Goal: Complete application form

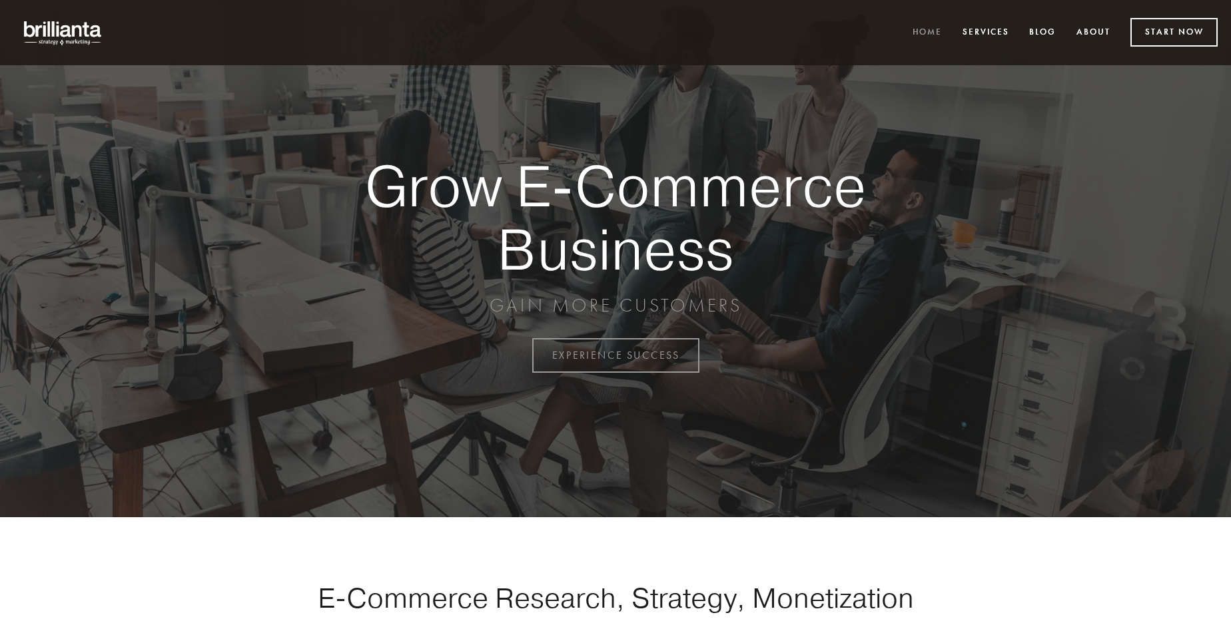
scroll to position [3491, 0]
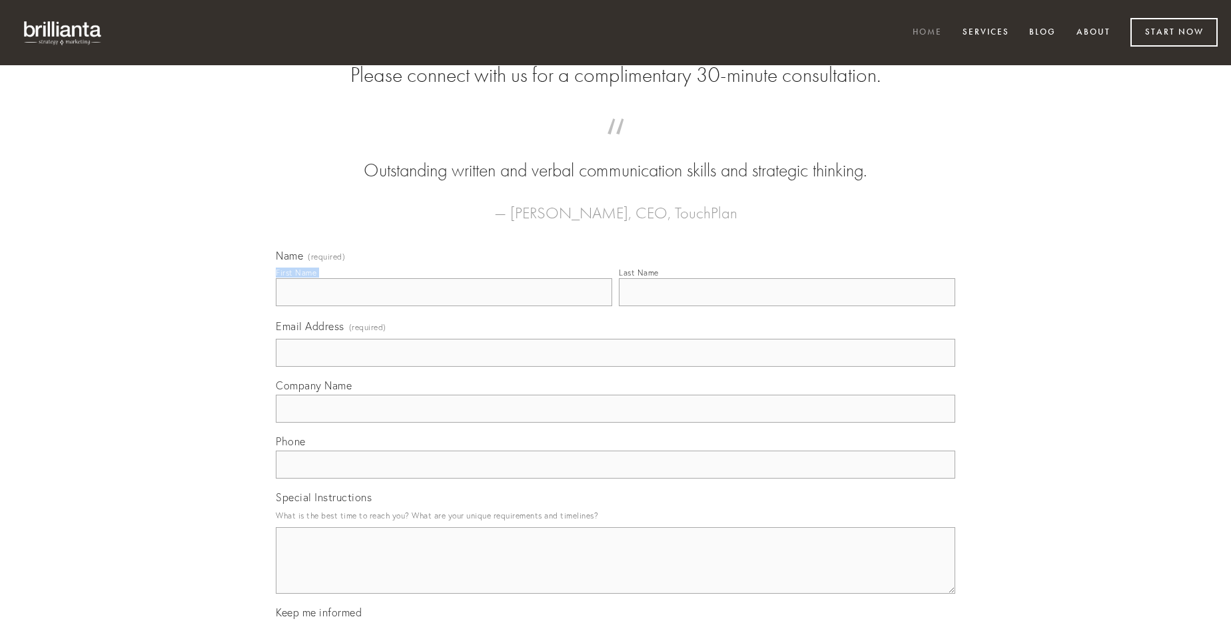
type input "[PERSON_NAME]"
click at [787, 306] on input "Last Name" at bounding box center [787, 292] width 336 height 28
type input "[PERSON_NAME]"
click at [615, 367] on input "Email Address (required)" at bounding box center [615, 353] width 679 height 28
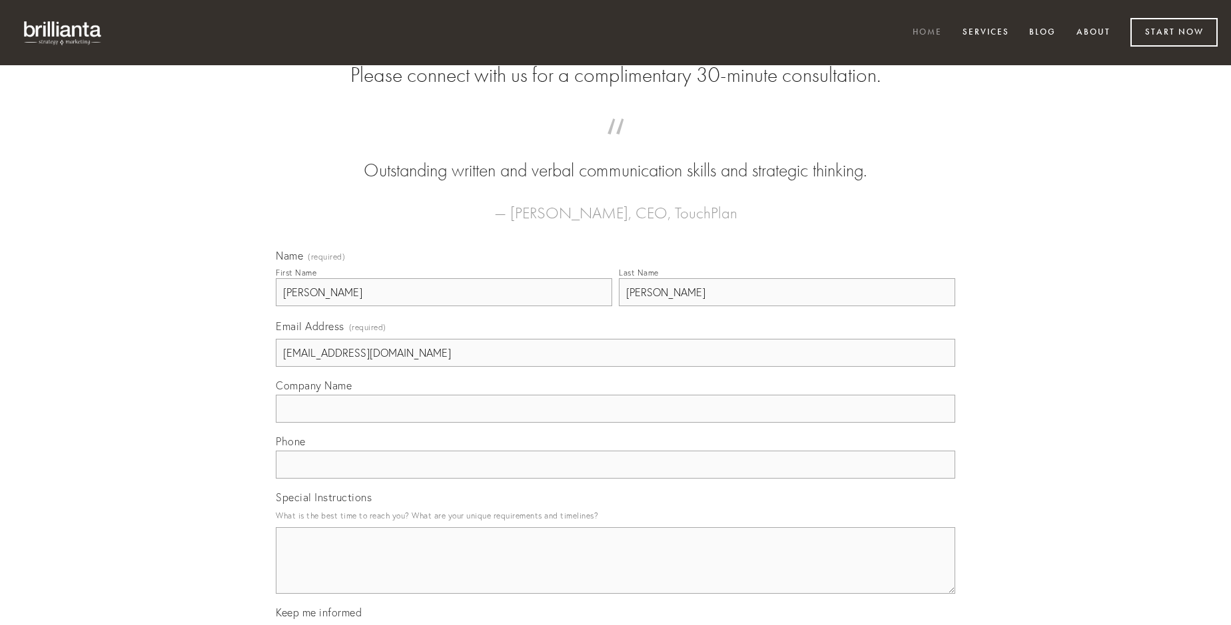
type input "[EMAIL_ADDRESS][DOMAIN_NAME]"
click at [615, 423] on input "Company Name" at bounding box center [615, 409] width 679 height 28
type input "damnatio"
click at [615, 479] on input "text" at bounding box center [615, 465] width 679 height 28
click at [615, 573] on textarea "Special Instructions" at bounding box center [615, 560] width 679 height 67
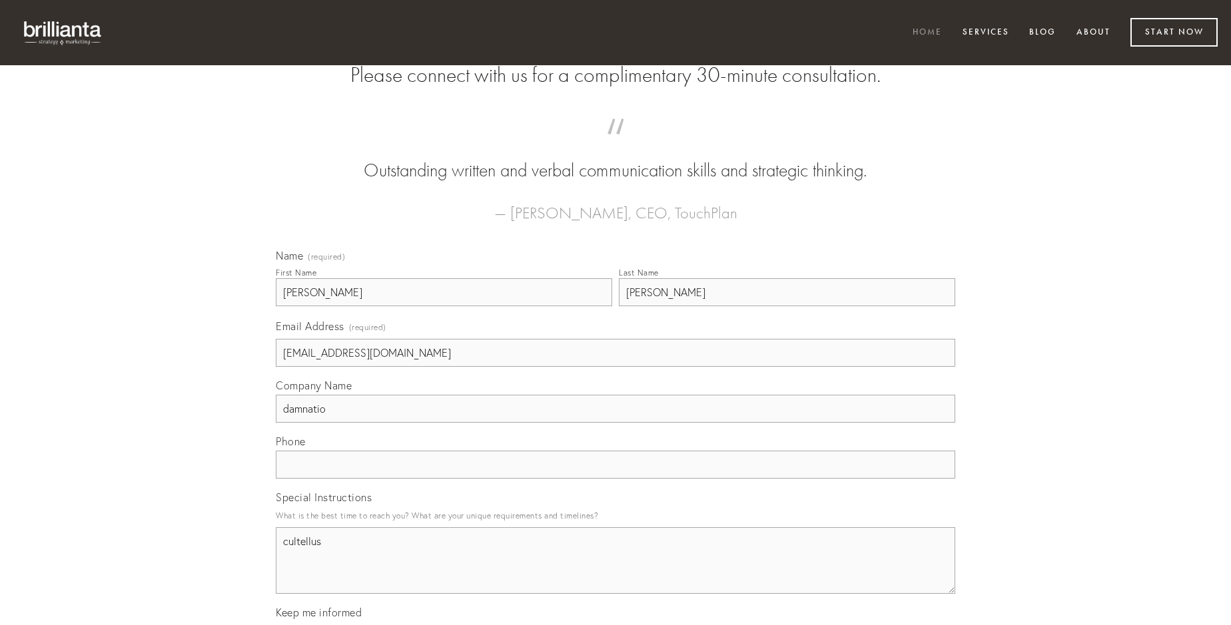
type textarea "cultellus"
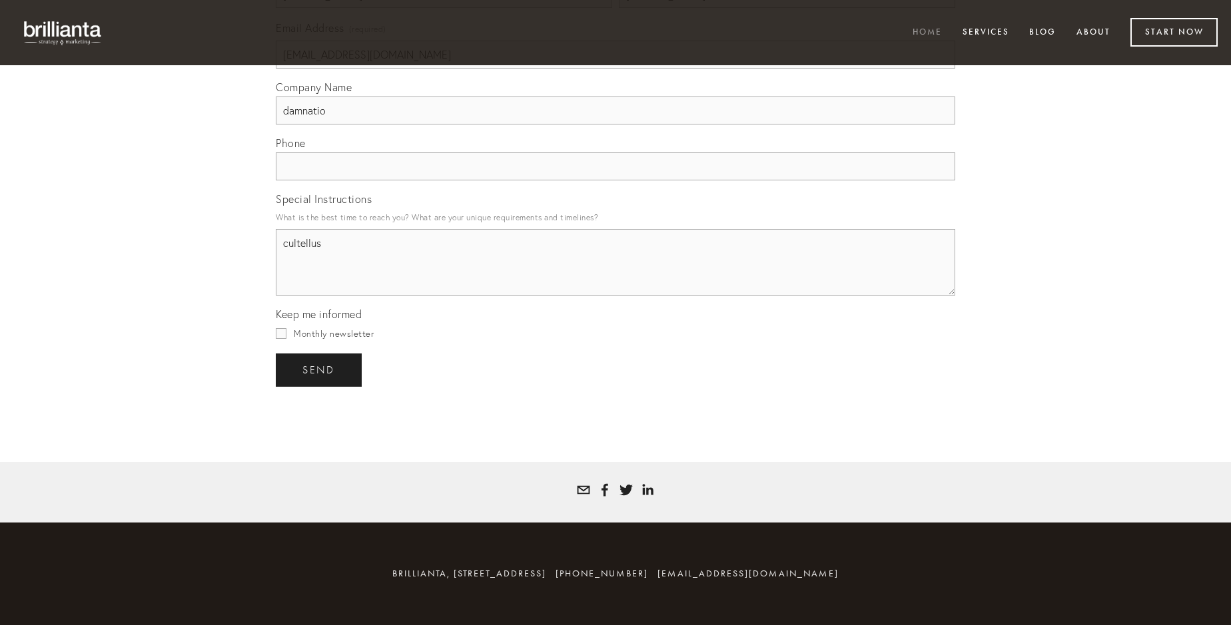
click at [320, 370] on span "send" at bounding box center [318, 370] width 33 height 12
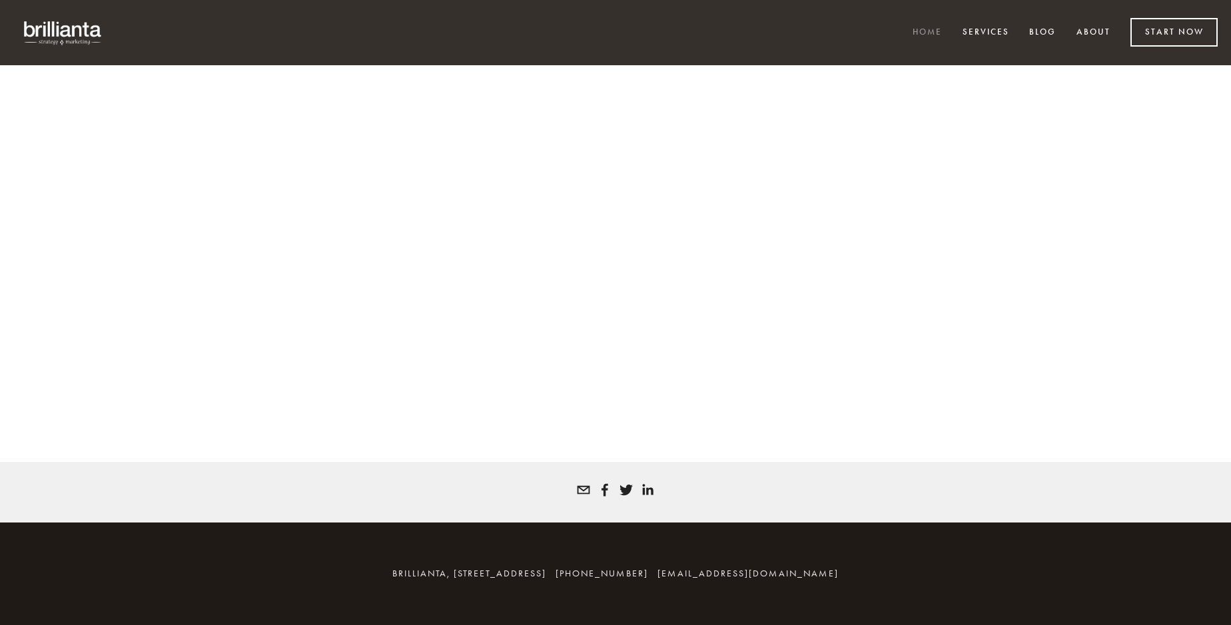
scroll to position [3473, 0]
